Goal: Transaction & Acquisition: Purchase product/service

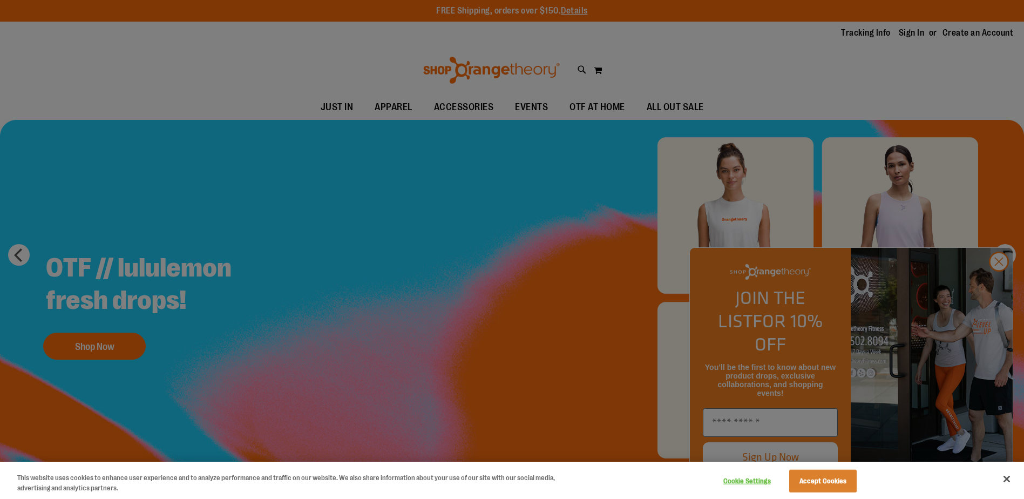
click at [1002, 286] on div at bounding box center [512, 249] width 1024 height 499
click at [998, 282] on div at bounding box center [512, 249] width 1024 height 499
click at [821, 486] on button "Accept Cookies" at bounding box center [822, 480] width 67 height 23
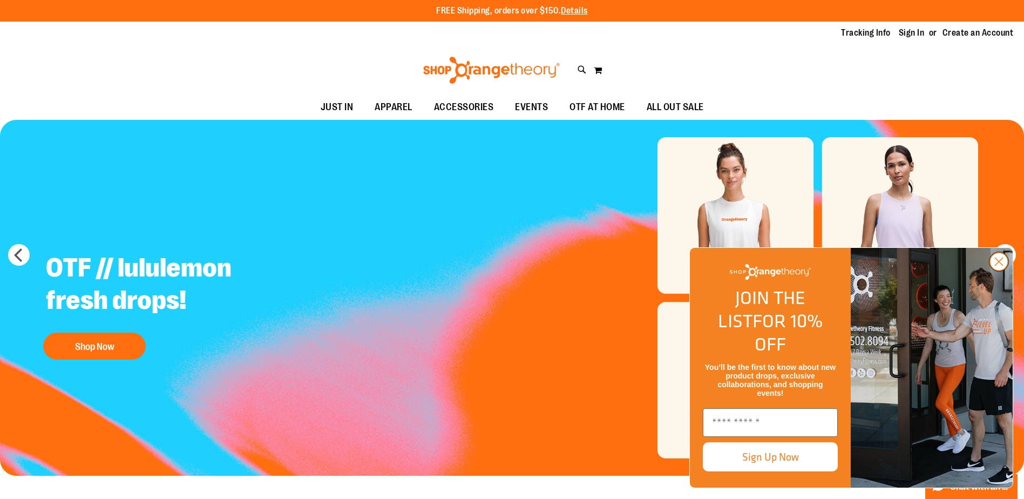
click at [991, 270] on circle "Close dialog" at bounding box center [999, 262] width 18 height 18
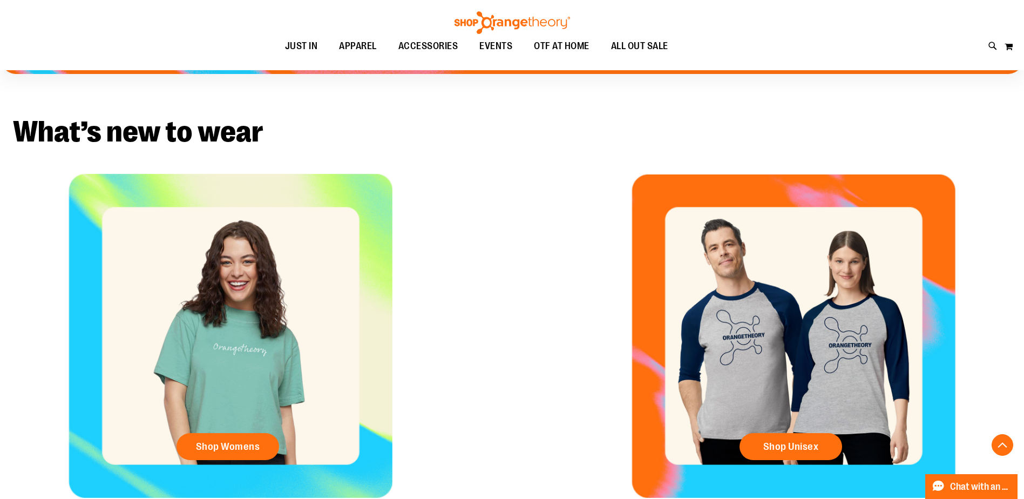
scroll to position [487, 0]
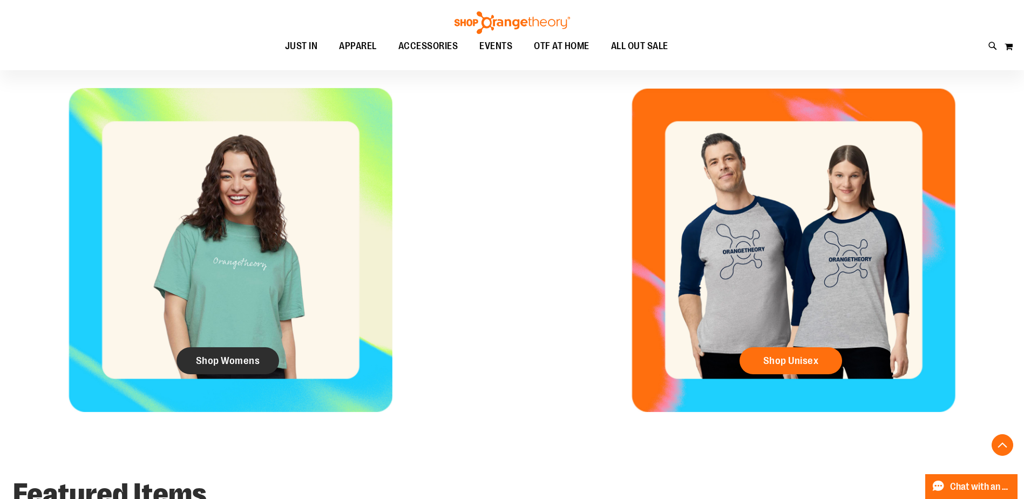
click at [249, 359] on span "Shop Womens" at bounding box center [228, 361] width 64 height 12
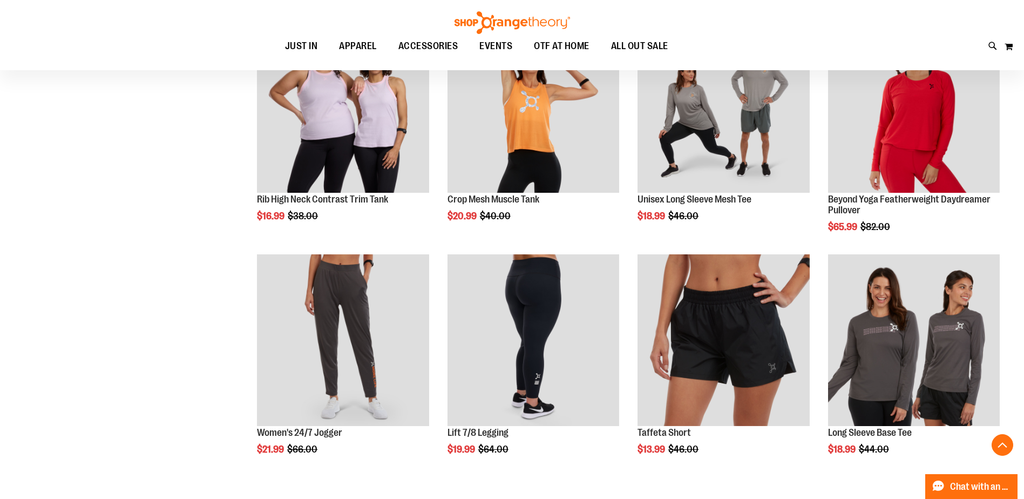
scroll to position [809, 0]
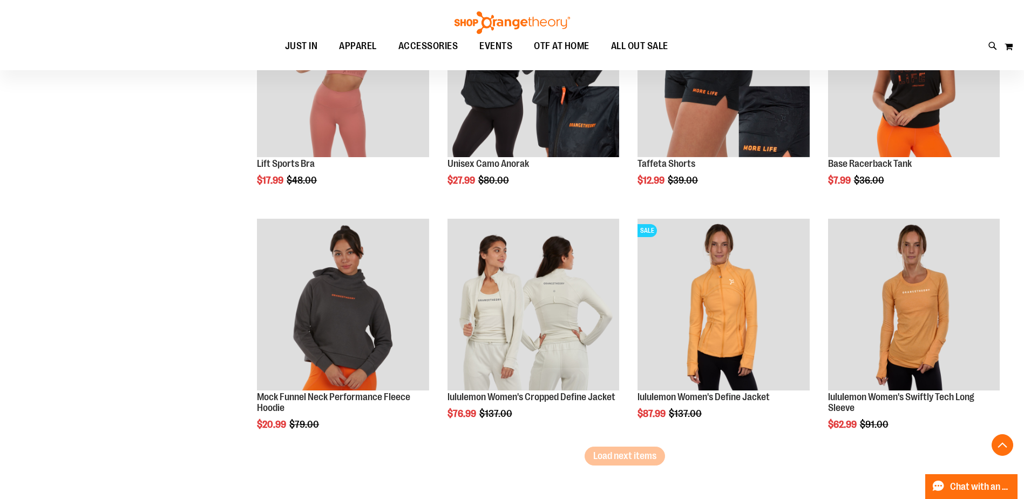
scroll to position [1942, 0]
